Goal: Task Accomplishment & Management: Manage account settings

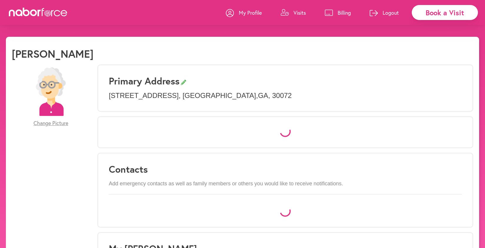
select select "*"
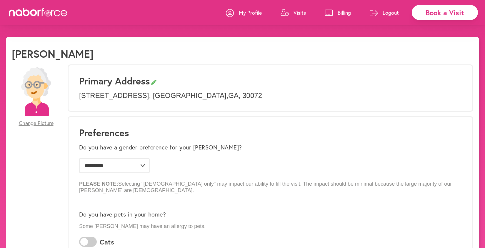
click at [299, 12] on p "Visits" at bounding box center [299, 12] width 12 height 7
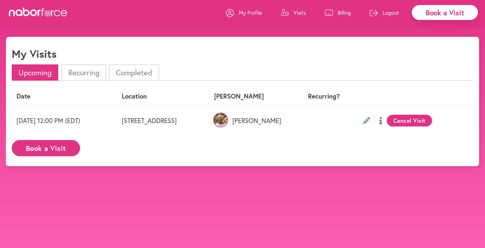
click at [297, 12] on p "Visits" at bounding box center [299, 12] width 12 height 7
click at [131, 72] on li "Completed" at bounding box center [134, 72] width 50 height 16
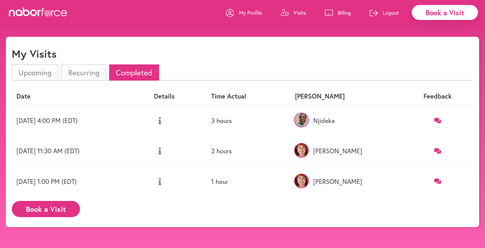
click at [436, 120] on icon at bounding box center [437, 121] width 7 height 6
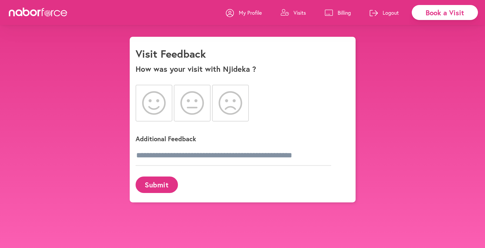
click at [71, 59] on div "close Book a Visit My Profile Visits Billing Logout close Visit Feedback How wa…" at bounding box center [242, 119] width 485 height 165
click at [299, 10] on p "Visits" at bounding box center [299, 12] width 12 height 7
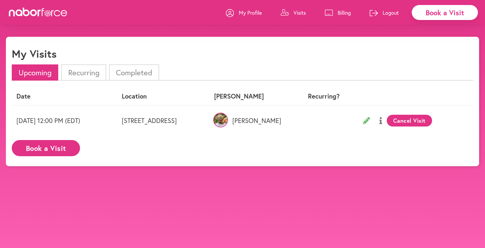
click at [247, 11] on p "My Profile" at bounding box center [250, 12] width 23 height 7
select select "*"
